Goal: Task Accomplishment & Management: Complete application form

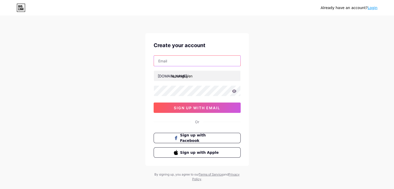
click at [194, 63] on input "text" at bounding box center [197, 61] width 86 height 10
click at [187, 58] on input "lau" at bounding box center [197, 61] width 86 height 10
paste input "[EMAIL_ADDRESS]"
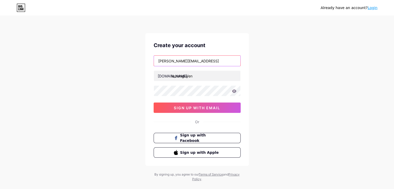
type input "[PERSON_NAME][EMAIL_ADDRESS]"
click at [287, 84] on div "Already have an account? Login Create your account [PERSON_NAME][EMAIL_ADDRESS]…" at bounding box center [197, 99] width 394 height 198
click at [350, 138] on div "Already have an account? Login Create your account [PERSON_NAME][EMAIL_ADDRESS]…" at bounding box center [197, 99] width 394 height 198
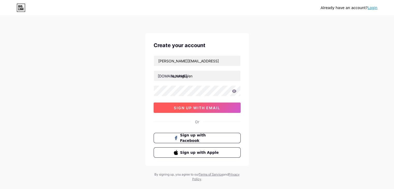
click at [191, 108] on span "sign up with email" at bounding box center [197, 108] width 46 height 4
